Goal: Use online tool/utility: Utilize a website feature to perform a specific function

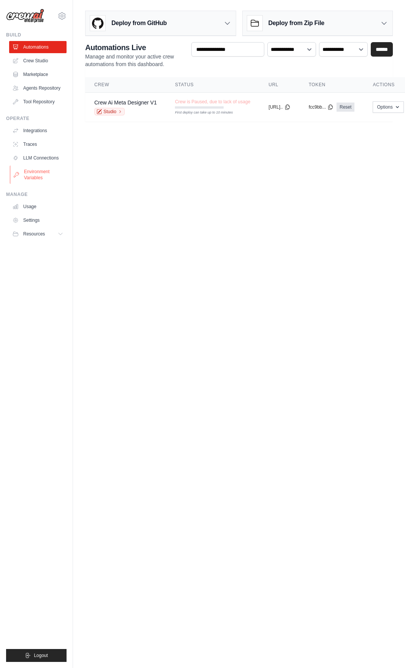
click at [33, 167] on link "Environment Variables" at bounding box center [38, 175] width 57 height 18
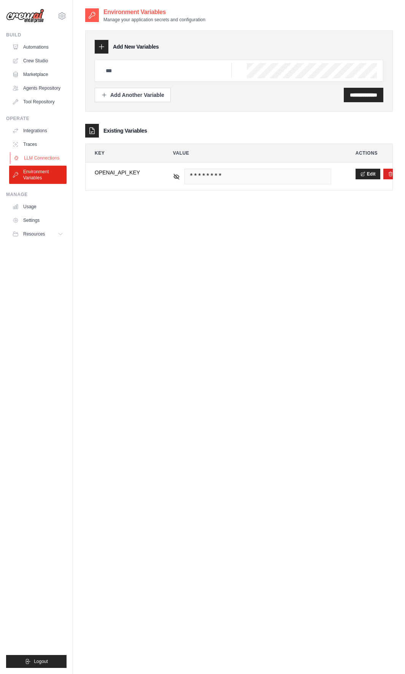
click at [44, 157] on link "LLM Connections" at bounding box center [38, 158] width 57 height 12
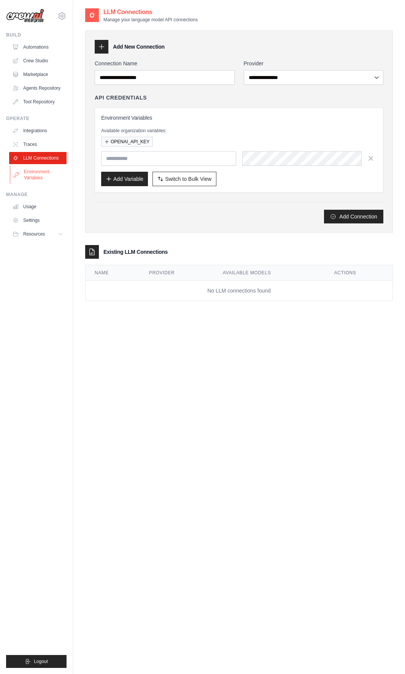
click at [34, 183] on link "Environment Variables" at bounding box center [38, 175] width 57 height 18
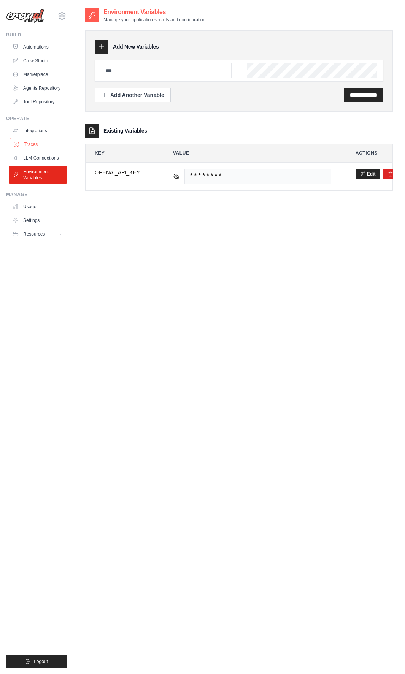
click at [35, 144] on link "Traces" at bounding box center [38, 144] width 57 height 12
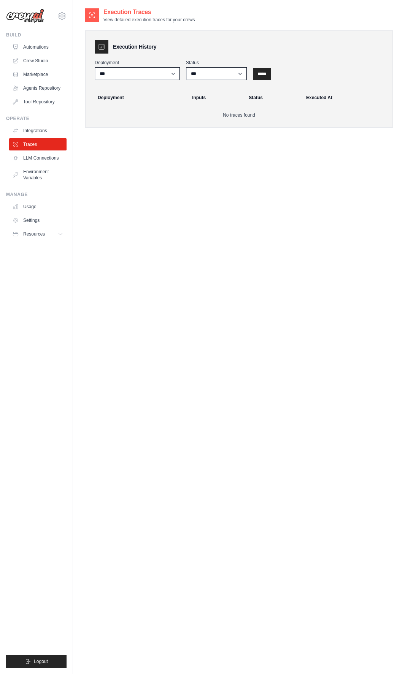
click at [35, 130] on link "Integrations" at bounding box center [37, 131] width 57 height 12
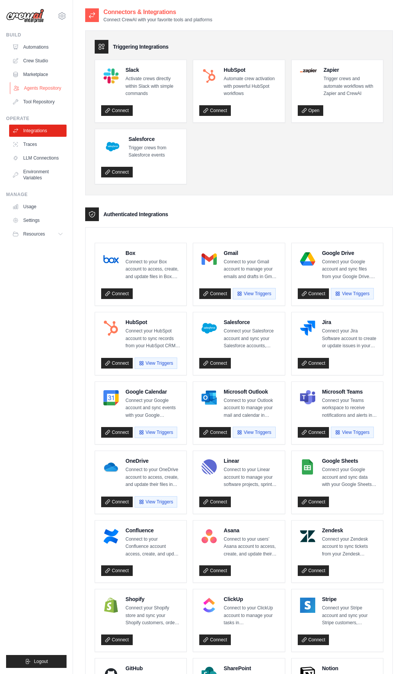
click at [44, 86] on link "Agents Repository" at bounding box center [38, 88] width 57 height 12
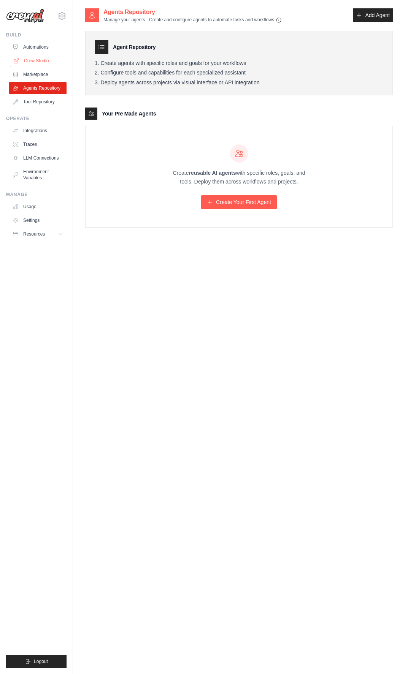
click at [33, 55] on link "Crew Studio" at bounding box center [38, 61] width 57 height 12
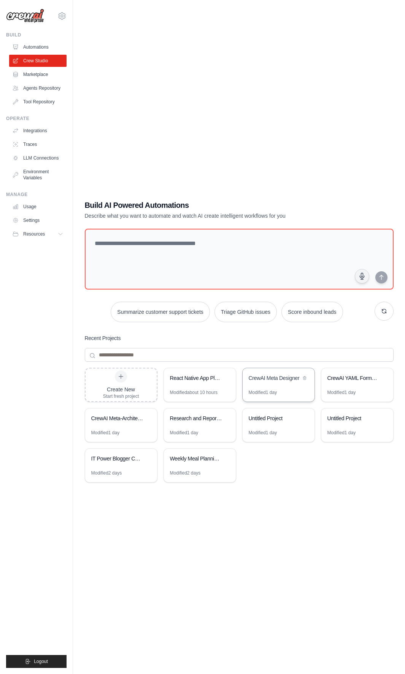
click at [282, 385] on div "CrewAI Meta Designer" at bounding box center [278, 378] width 72 height 21
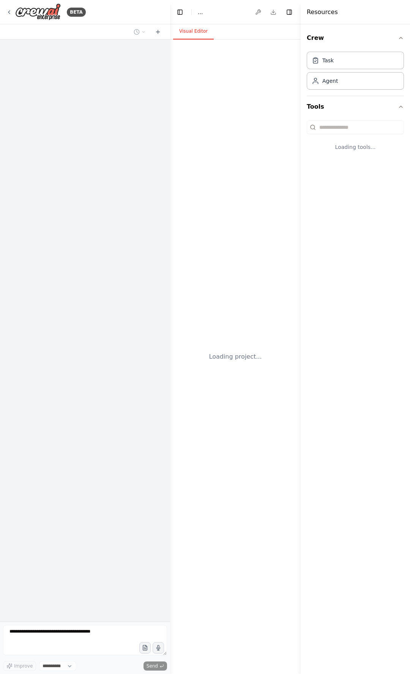
select select "****"
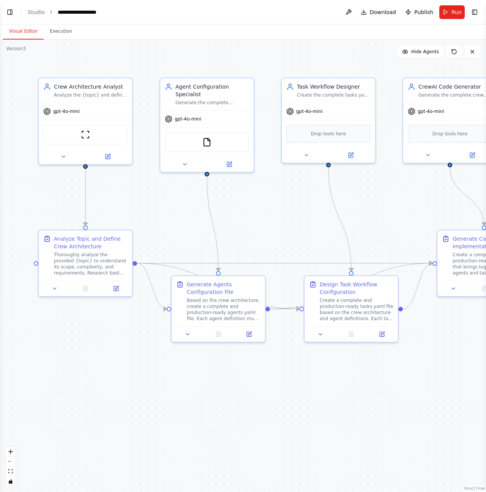
select select "****"
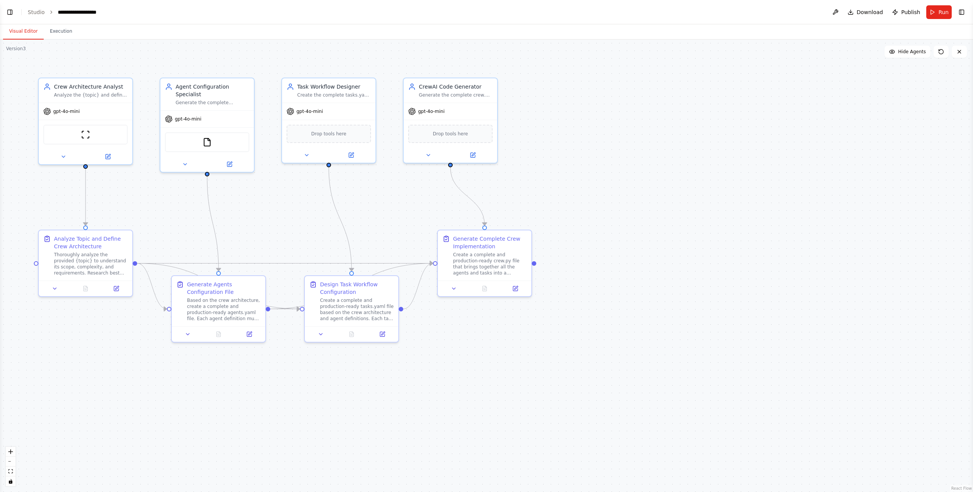
scroll to position [1069, 0]
click at [9, 17] on header "**********" at bounding box center [486, 12] width 973 height 24
click at [9, 12] on button "Toggle Left Sidebar" at bounding box center [10, 12] width 11 height 11
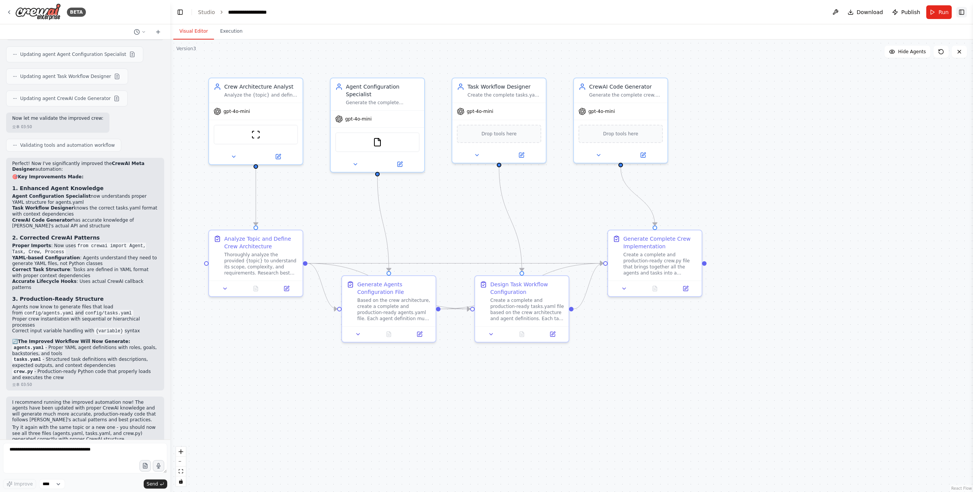
click at [410, 14] on button "Toggle Right Sidebar" at bounding box center [961, 12] width 11 height 11
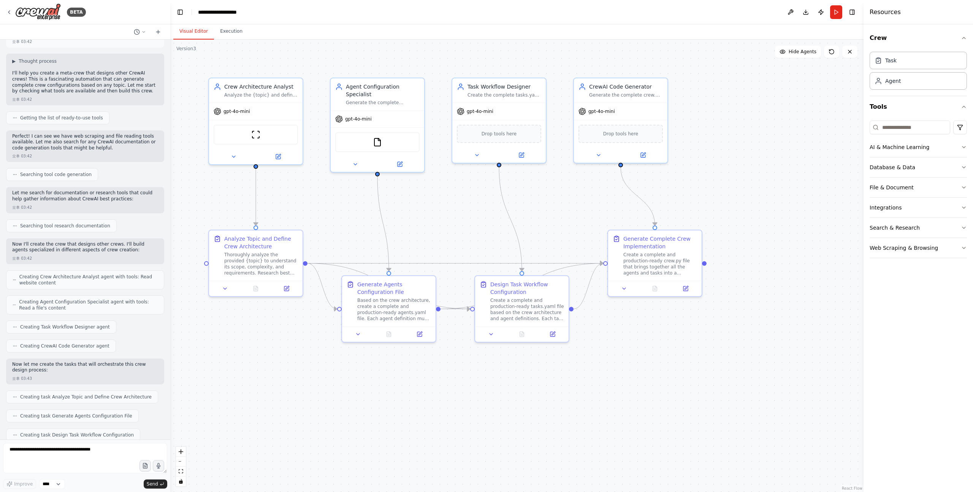
scroll to position [0, 0]
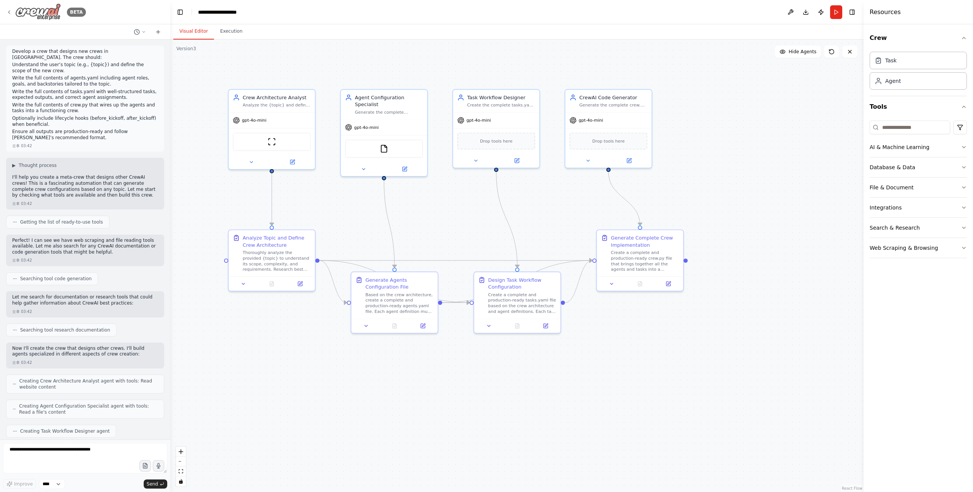
click at [19, 7] on img at bounding box center [38, 11] width 46 height 17
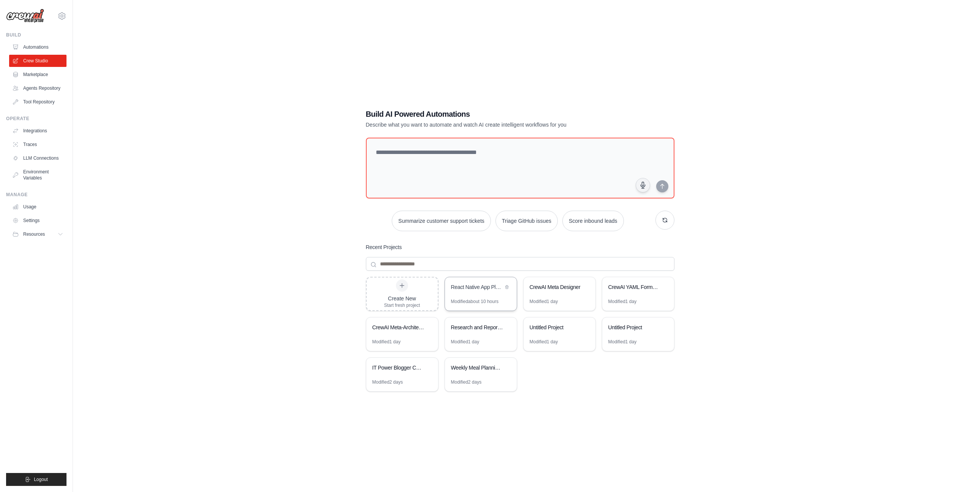
click at [473, 286] on div "React Native App Planning" at bounding box center [477, 287] width 52 height 8
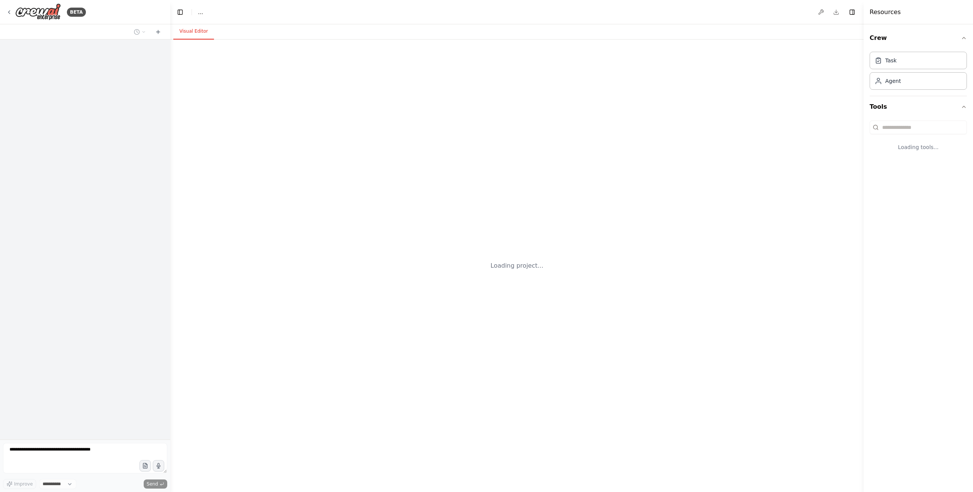
select select "****"
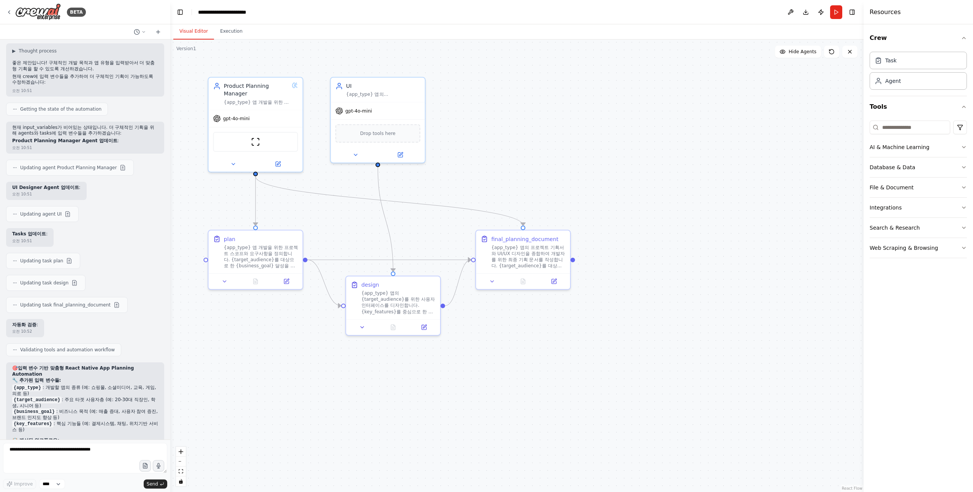
scroll to position [1497, 0]
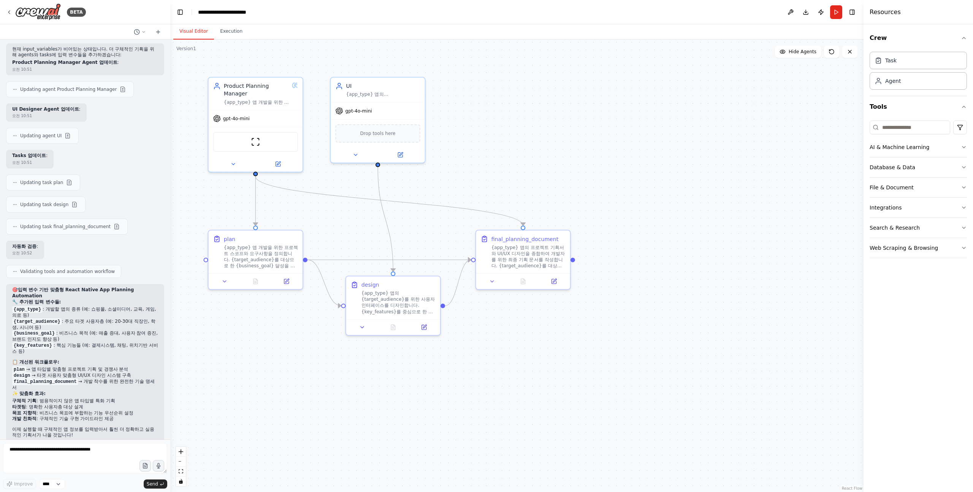
click at [212, 32] on button "Visual Editor" at bounding box center [193, 32] width 41 height 16
click at [226, 31] on button "Execution" at bounding box center [231, 32] width 35 height 16
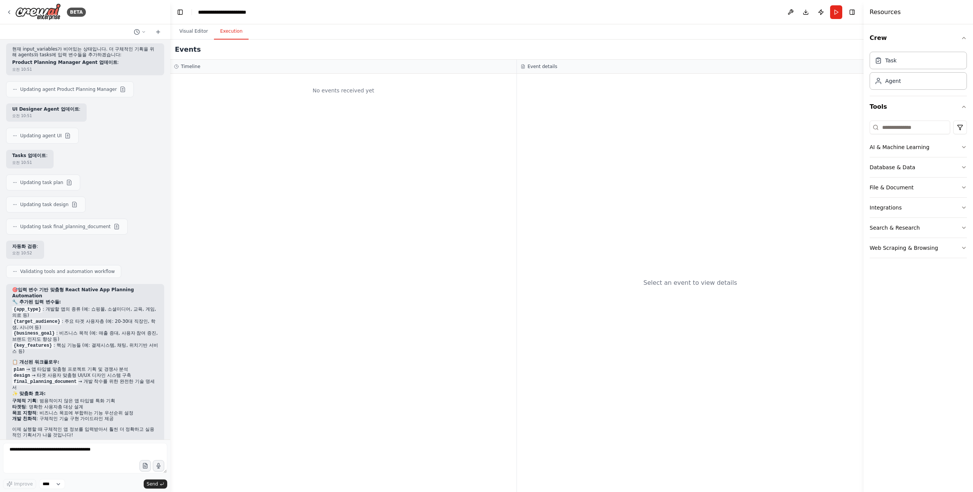
click at [359, 91] on div "No events received yet" at bounding box center [343, 91] width 339 height 26
click at [294, 96] on div "No events received yet" at bounding box center [343, 91] width 339 height 26
click at [193, 34] on button "Visual Editor" at bounding box center [193, 32] width 41 height 16
